Goal: Navigation & Orientation: Find specific page/section

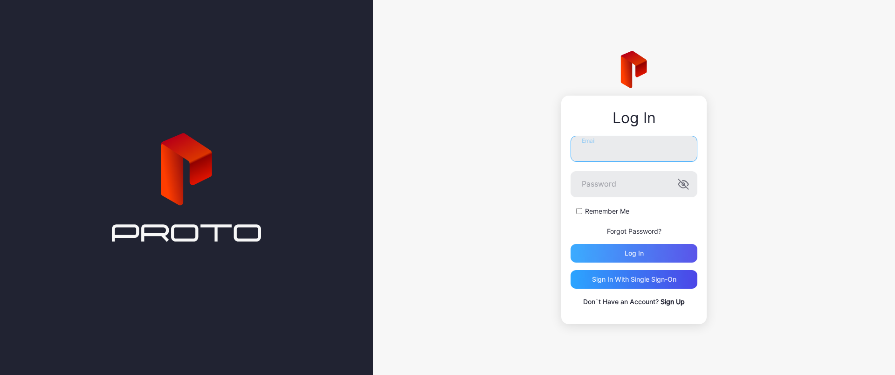
type input "**********"
click at [602, 252] on div "Log in" at bounding box center [633, 253] width 127 height 19
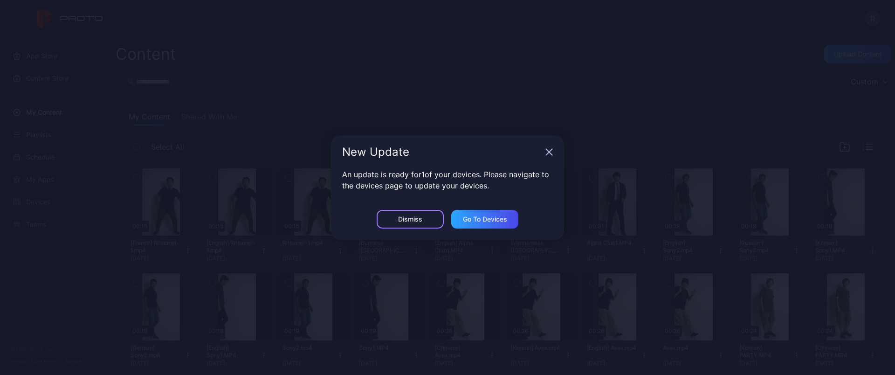
click at [422, 213] on div "Dismiss" at bounding box center [410, 219] width 67 height 19
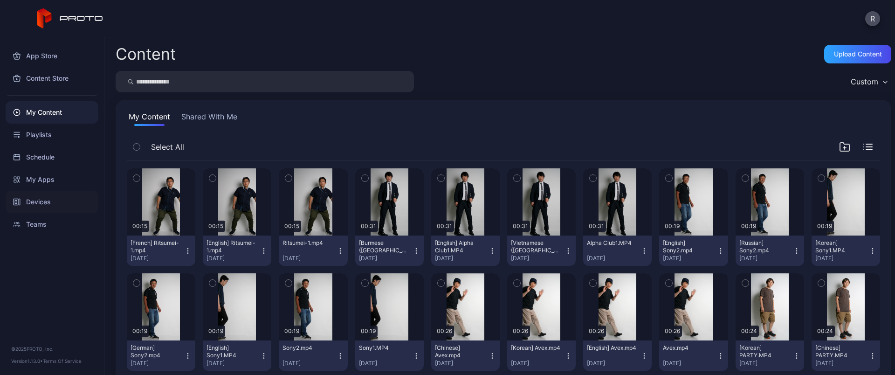
click at [49, 200] on div "Devices" at bounding box center [52, 202] width 93 height 22
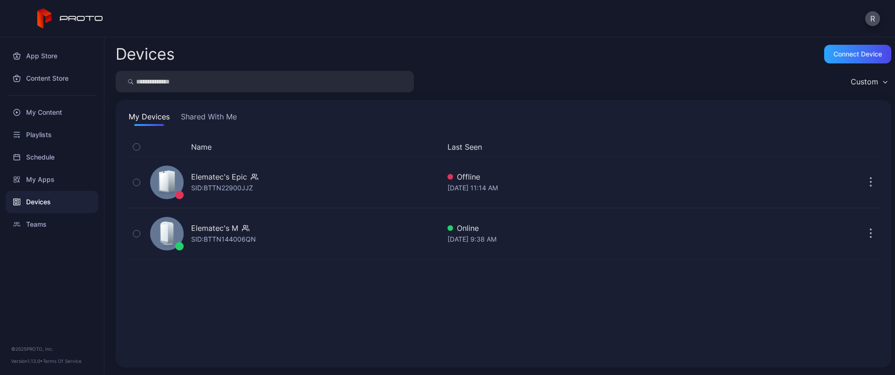
click at [238, 114] on button "Shared With Me" at bounding box center [209, 118] width 60 height 15
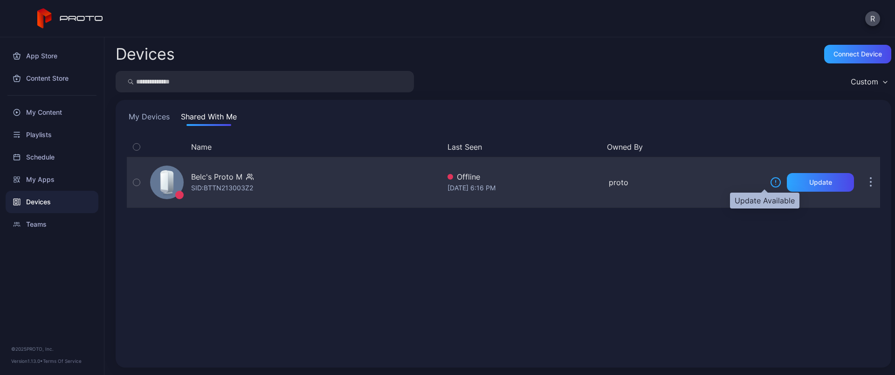
click at [770, 180] on icon at bounding box center [775, 182] width 11 height 11
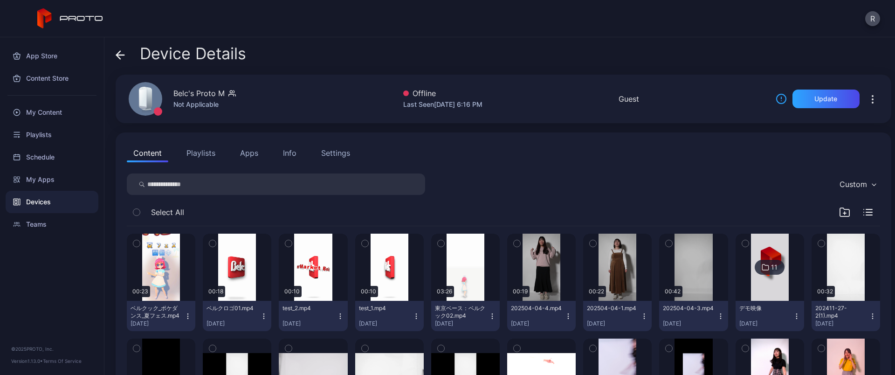
click at [208, 152] on button "Playlists" at bounding box center [201, 153] width 42 height 19
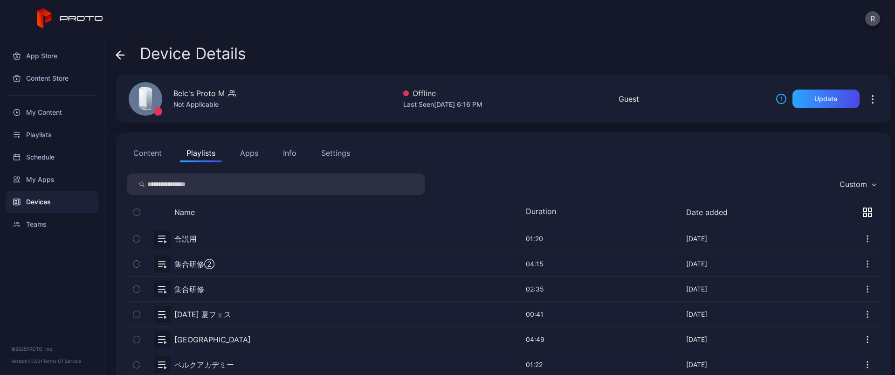
click at [252, 154] on button "Apps" at bounding box center [248, 153] width 31 height 19
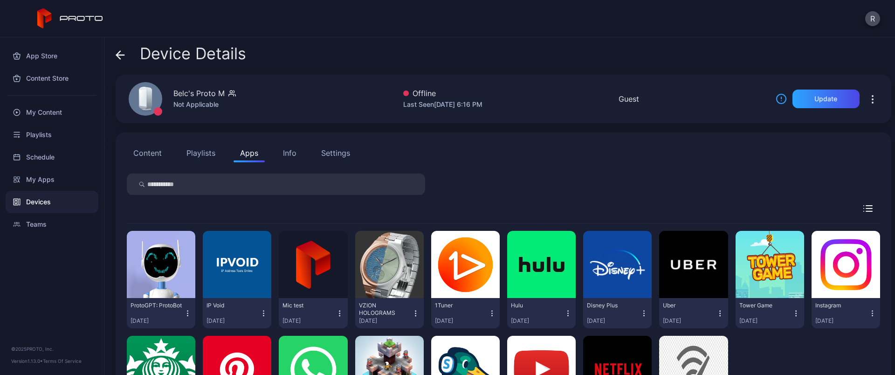
click at [287, 152] on div "Info" at bounding box center [290, 152] width 14 height 11
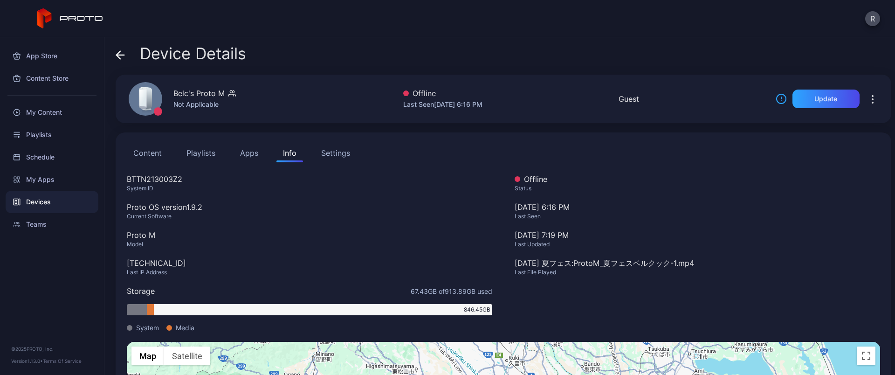
click at [331, 148] on div "Settings" at bounding box center [335, 152] width 29 height 11
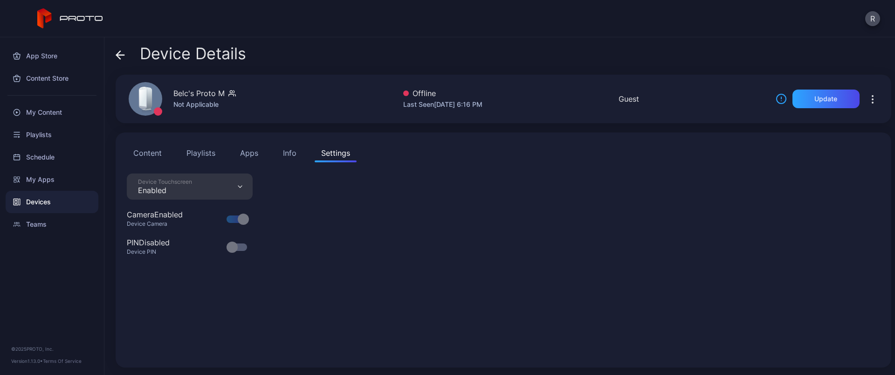
click at [143, 151] on button "Content" at bounding box center [147, 153] width 41 height 19
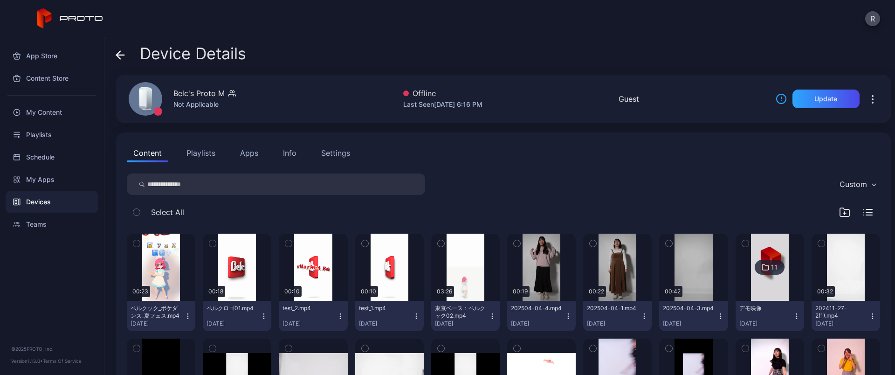
click at [288, 153] on div "Info" at bounding box center [290, 152] width 14 height 11
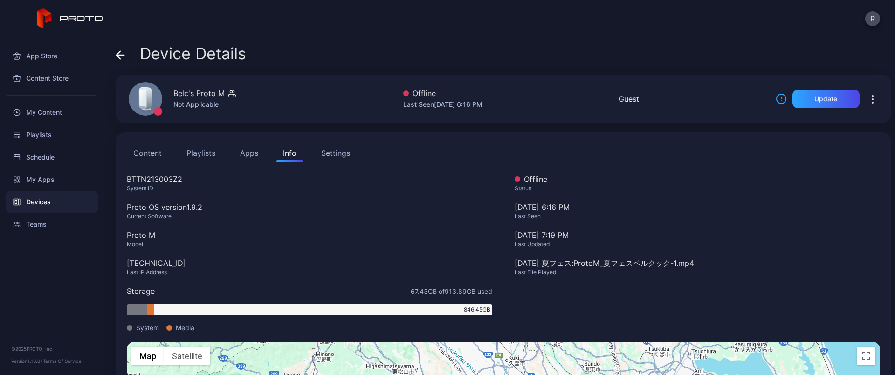
click at [141, 156] on button "Content" at bounding box center [147, 153] width 41 height 19
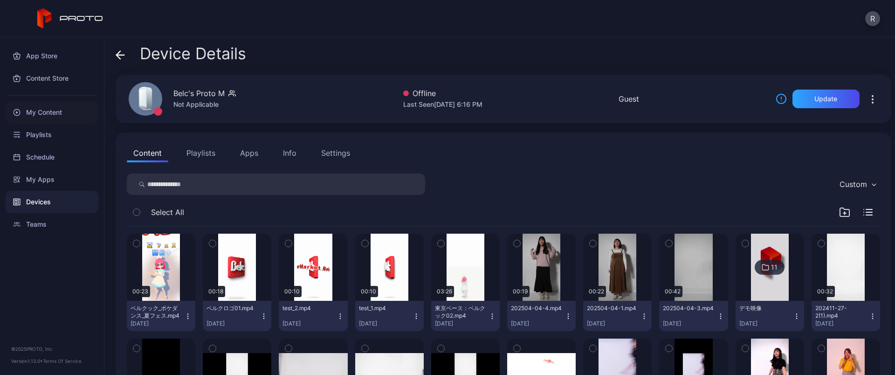
click at [65, 103] on div "My Content" at bounding box center [52, 112] width 93 height 22
